Goal: Transaction & Acquisition: Download file/media

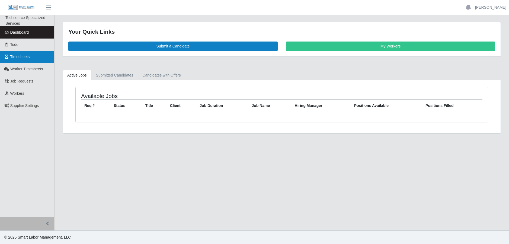
click at [18, 59] on link "Timesheets" at bounding box center [27, 57] width 54 height 12
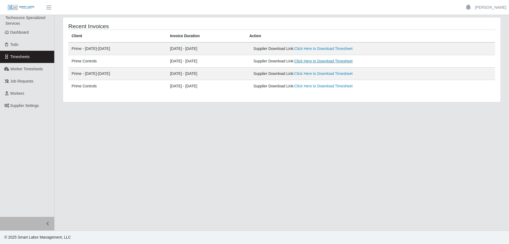
click at [338, 63] on link "Click Here to Download Timesheet" at bounding box center [323, 61] width 58 height 4
click at [338, 48] on link "Click Here to Download Timesheet" at bounding box center [323, 48] width 58 height 4
